Goal: Task Accomplishment & Management: Manage account settings

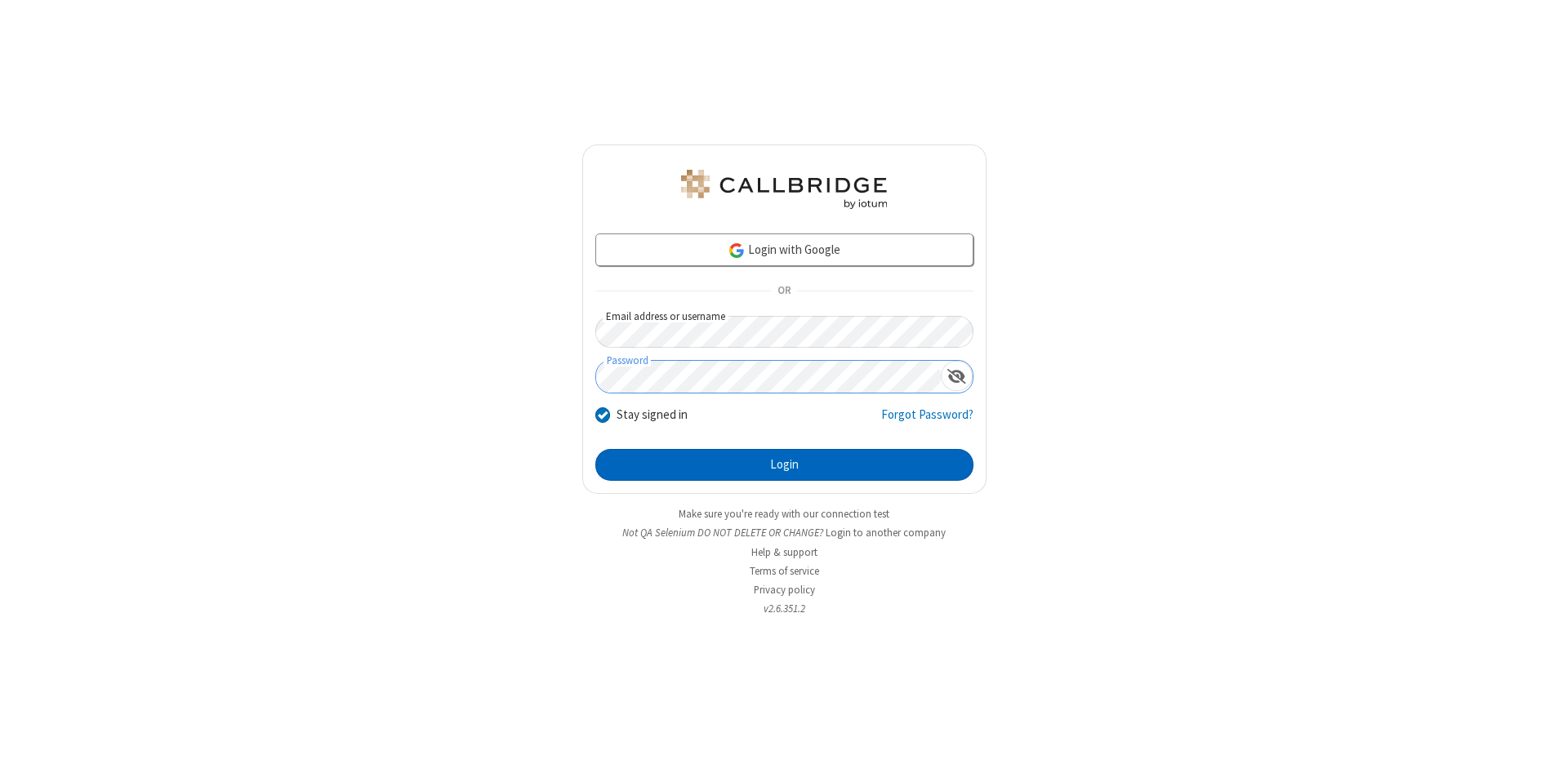
click at [784, 465] on button "Login" at bounding box center [785, 465] width 378 height 33
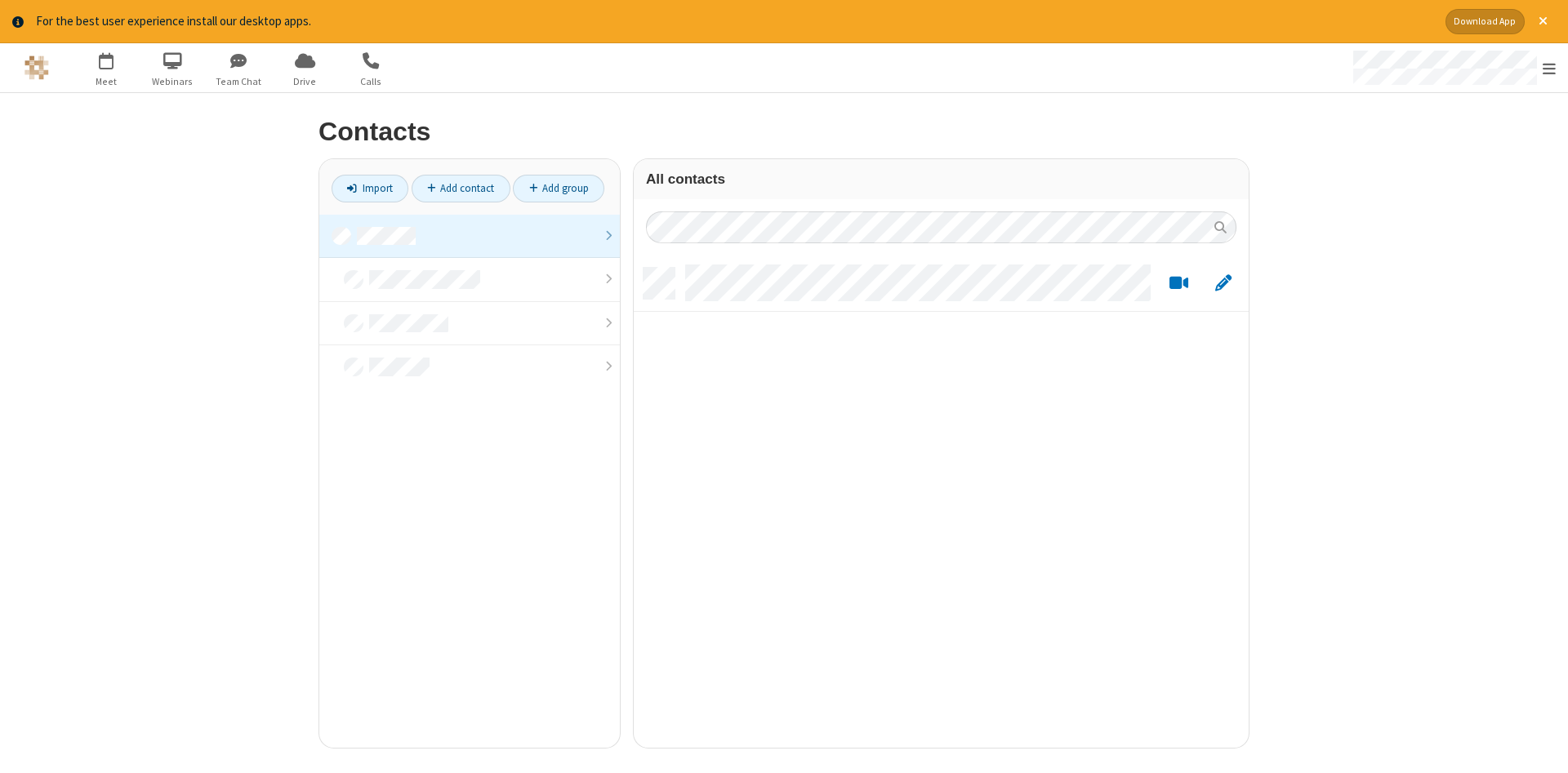
click at [470, 236] on link at bounding box center [470, 236] width 300 height 44
click at [460, 188] on link "Add contact" at bounding box center [461, 189] width 99 height 28
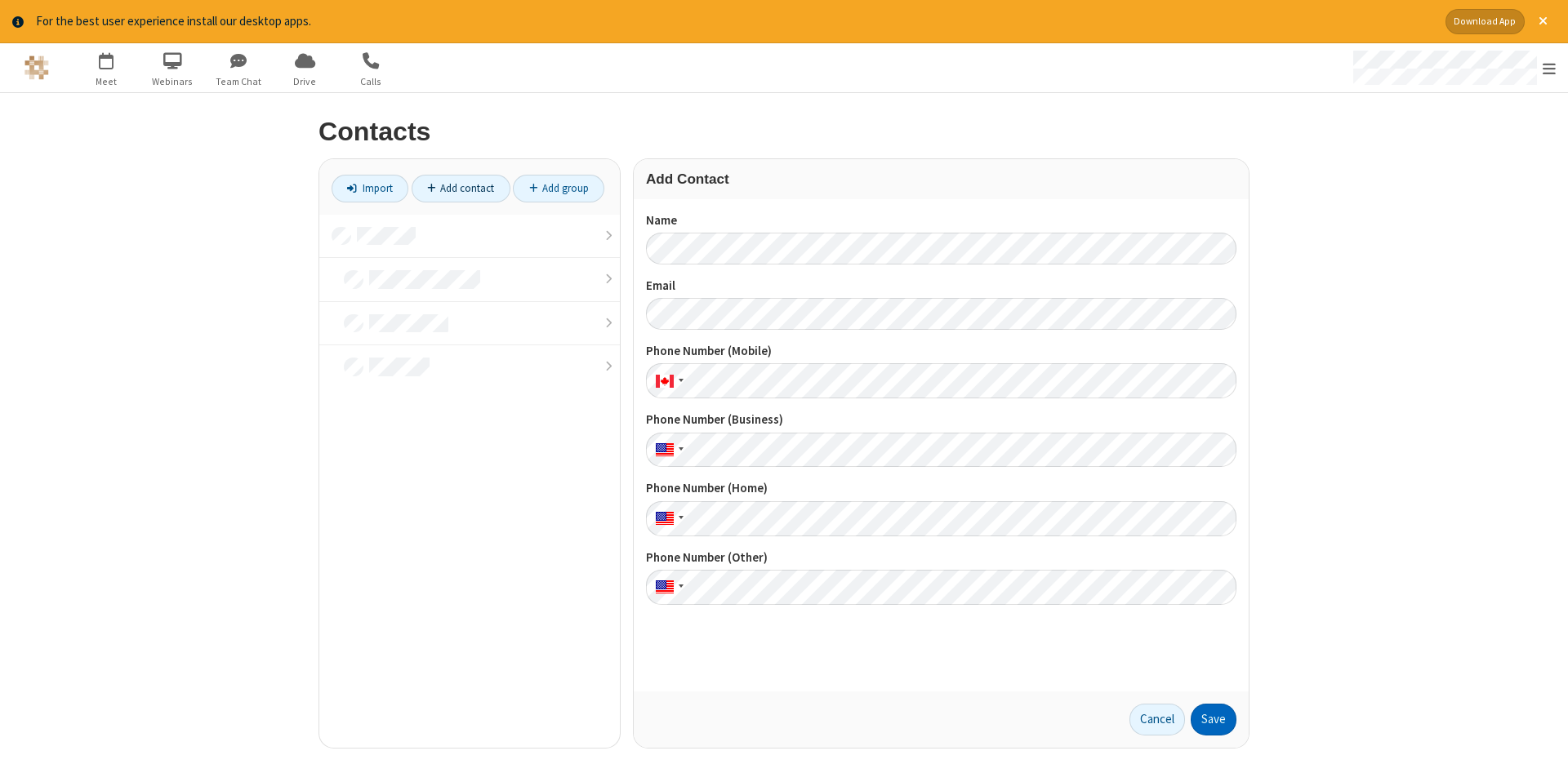
click at [1214, 719] on button "Save" at bounding box center [1213, 720] width 45 height 33
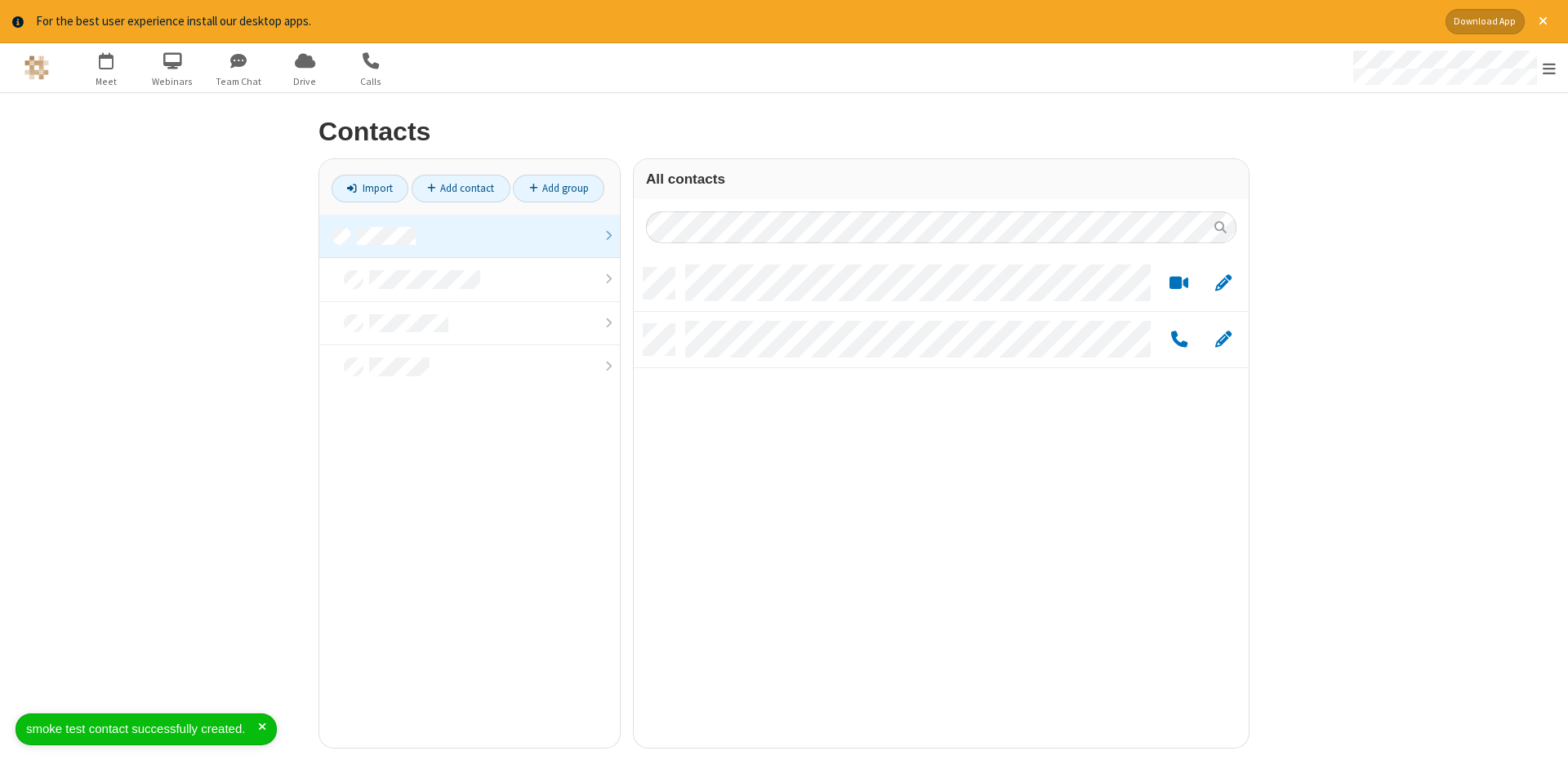
scroll to position [493, 615]
